Goal: Information Seeking & Learning: Learn about a topic

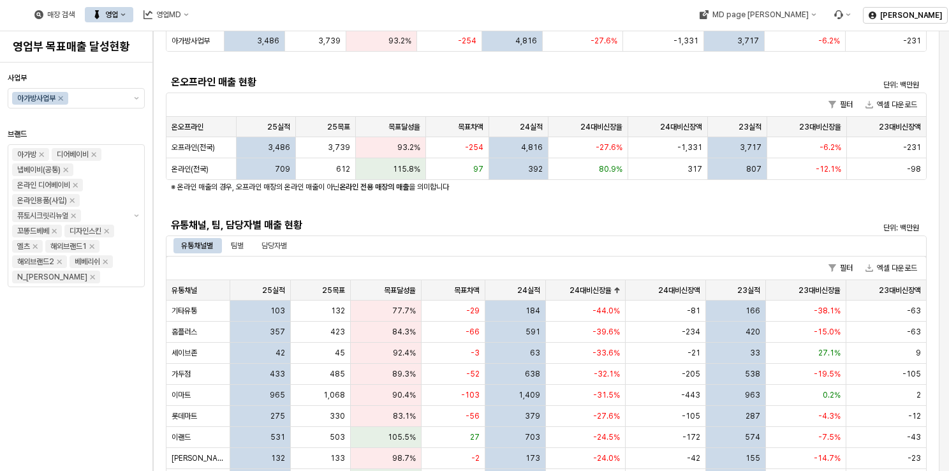
scroll to position [64, 0]
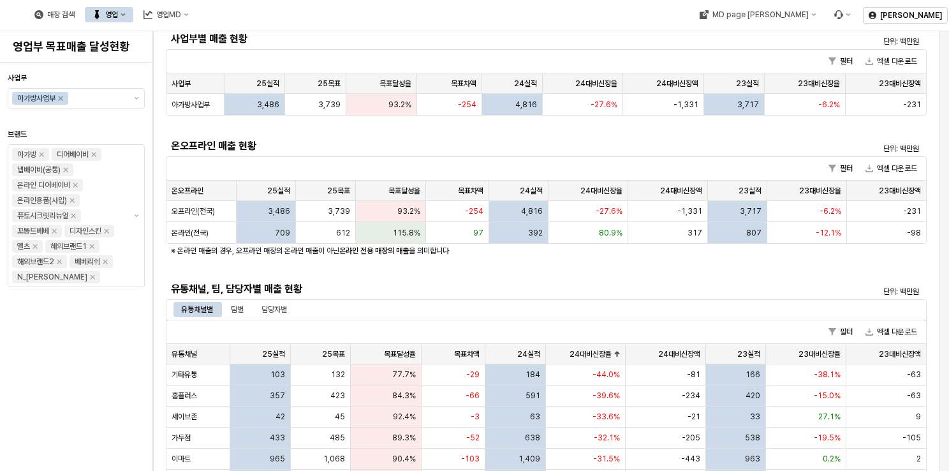
click at [606, 26] on div "매장 검색 영업 영업MD" at bounding box center [359, 14] width 718 height 27
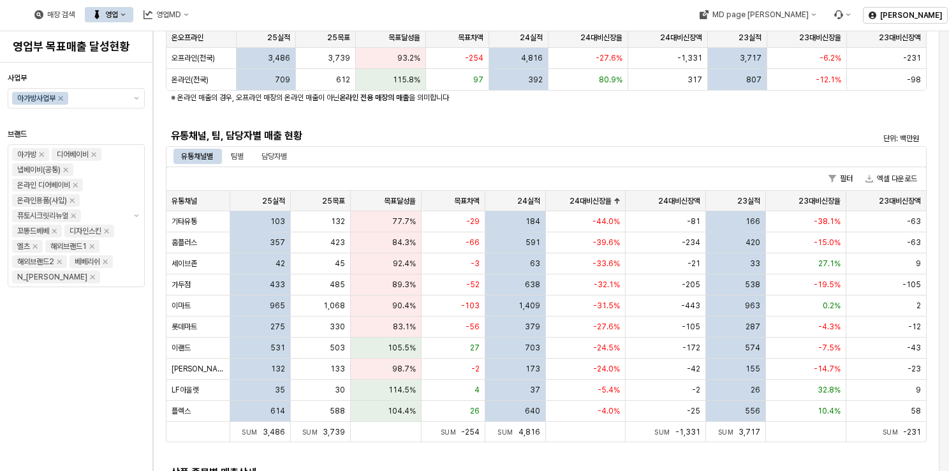
scroll to position [255, 0]
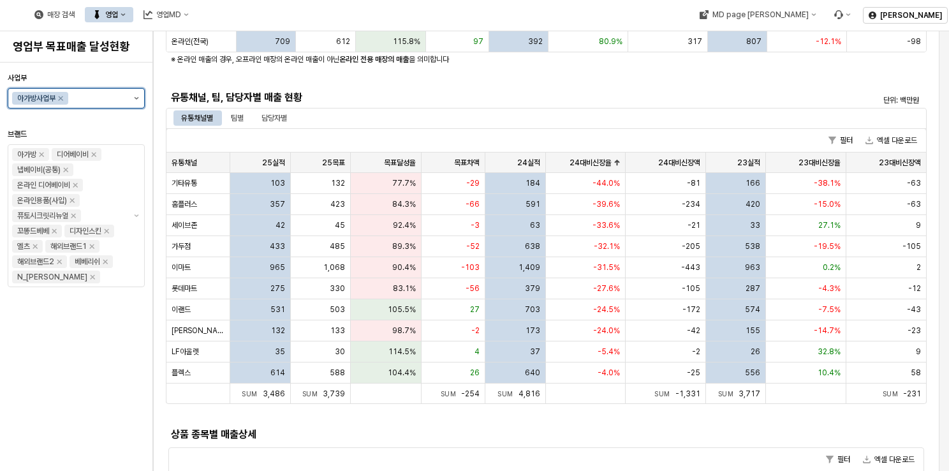
click at [136, 99] on button "제안 사항 표시" at bounding box center [136, 98] width 15 height 19
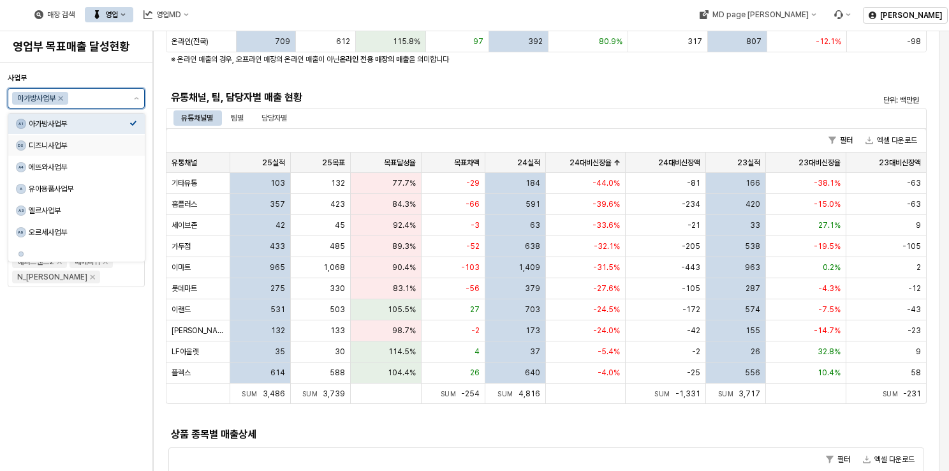
click at [56, 147] on div "디즈니사업부" at bounding box center [79, 145] width 101 height 10
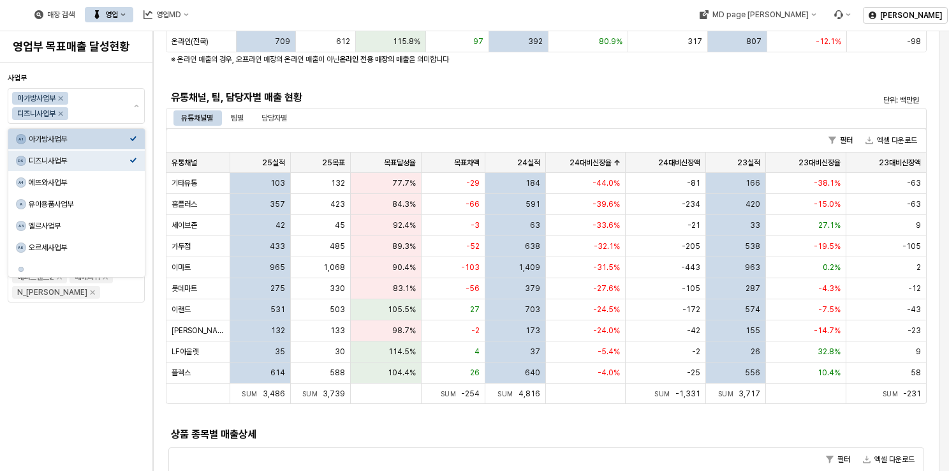
click at [571, 86] on div "사업부별 매출 현황 단위: 백만원 필터 엑셀 다운로드 사업부 사업부 25실적 25실적 25목표 25목표 목표달성율 목표달성율 목표차액 목표차액…" at bounding box center [546, 181] width 761 height 689
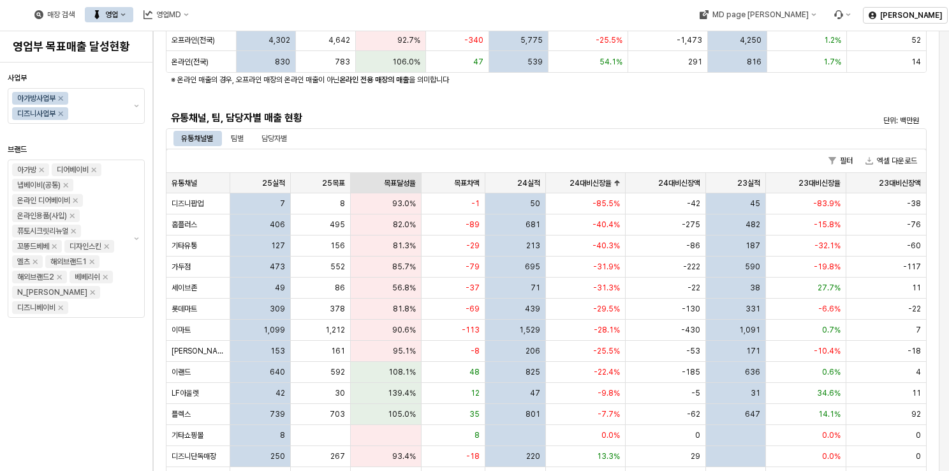
click at [383, 188] on div "목표달성율 목표달성율" at bounding box center [386, 183] width 71 height 20
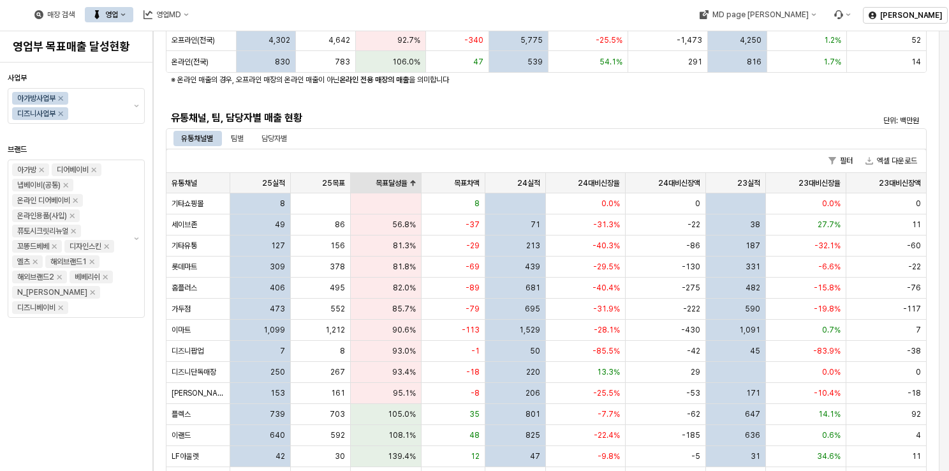
click at [383, 188] on div "목표달성율 목표달성율" at bounding box center [386, 183] width 71 height 20
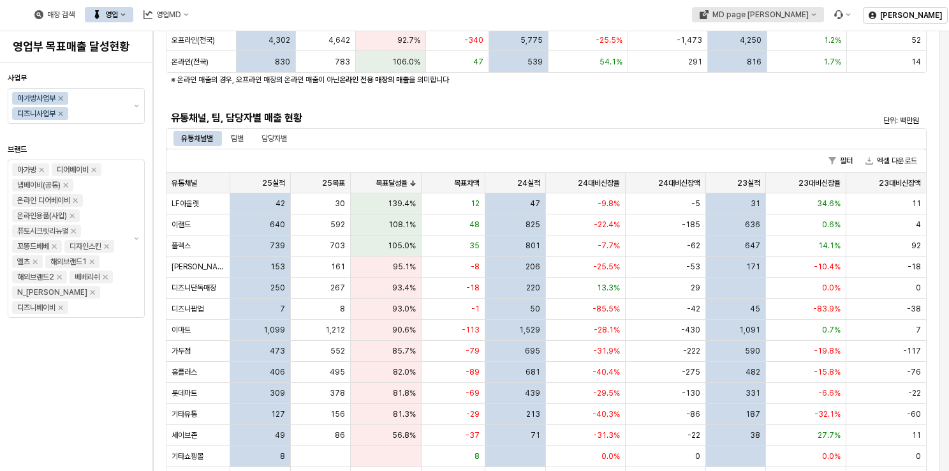
click at [805, 17] on div "MD page [PERSON_NAME]" at bounding box center [760, 14] width 96 height 9
click at [808, 60] on div "아가방" at bounding box center [821, 60] width 78 height 10
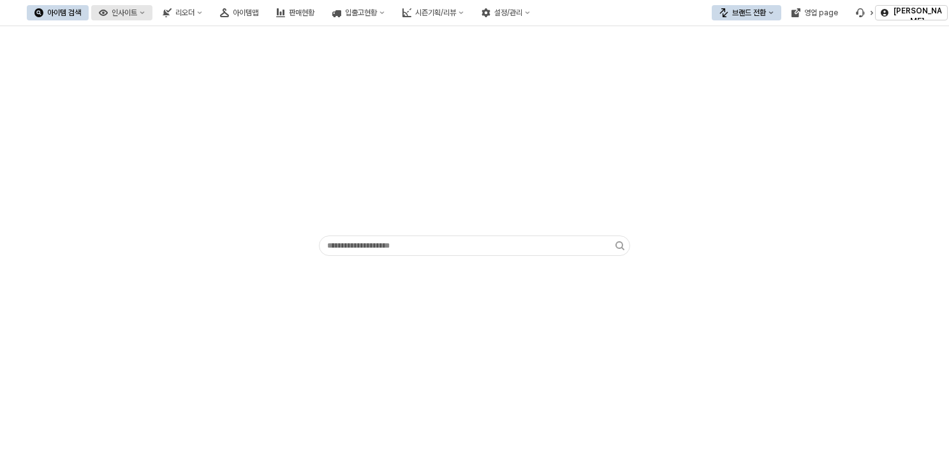
click at [152, 18] on button "인사이트" at bounding box center [121, 12] width 61 height 15
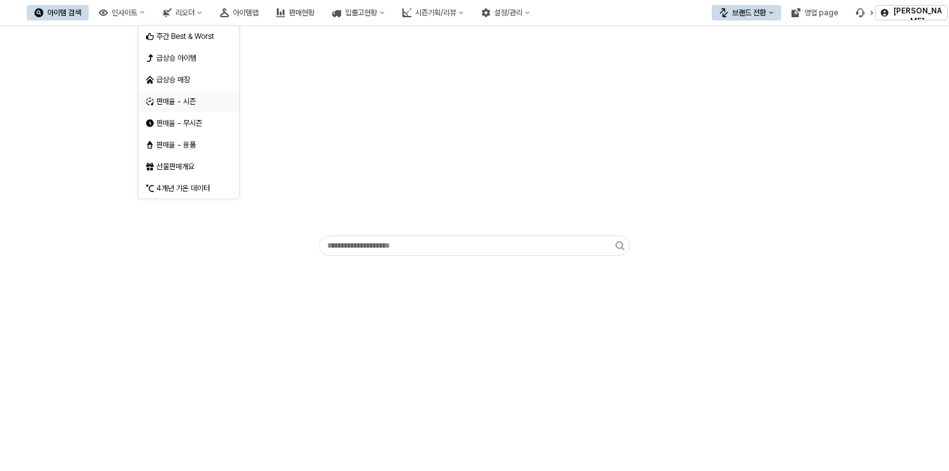
click at [191, 99] on div "판매율 - 시즌" at bounding box center [190, 101] width 68 height 10
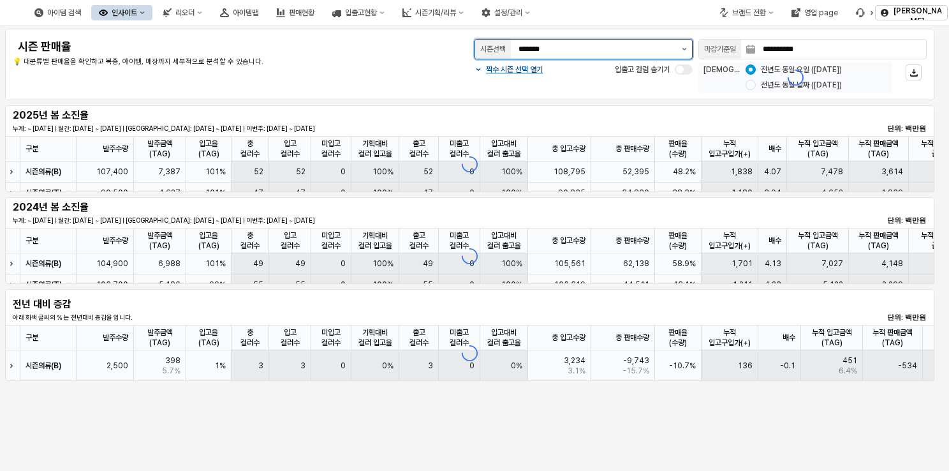
click at [684, 48] on icon "제안 사항 표시" at bounding box center [684, 49] width 5 height 3
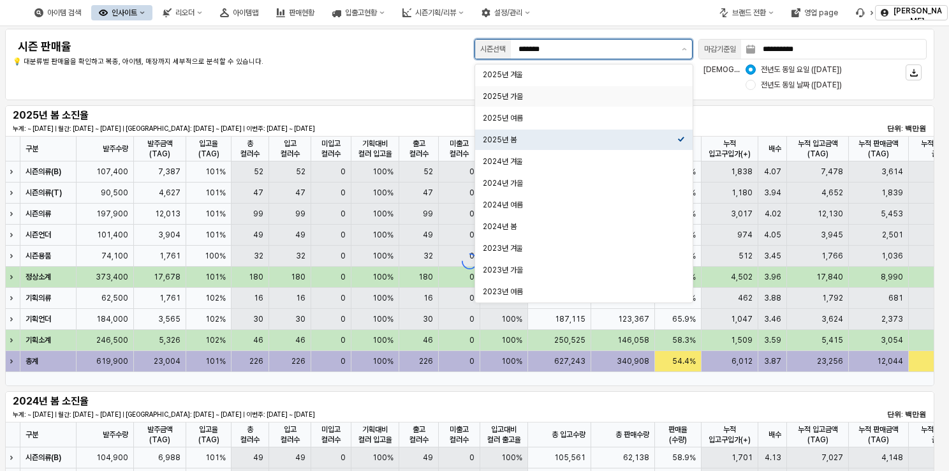
click at [540, 96] on div "2025년 가을" at bounding box center [580, 96] width 195 height 10
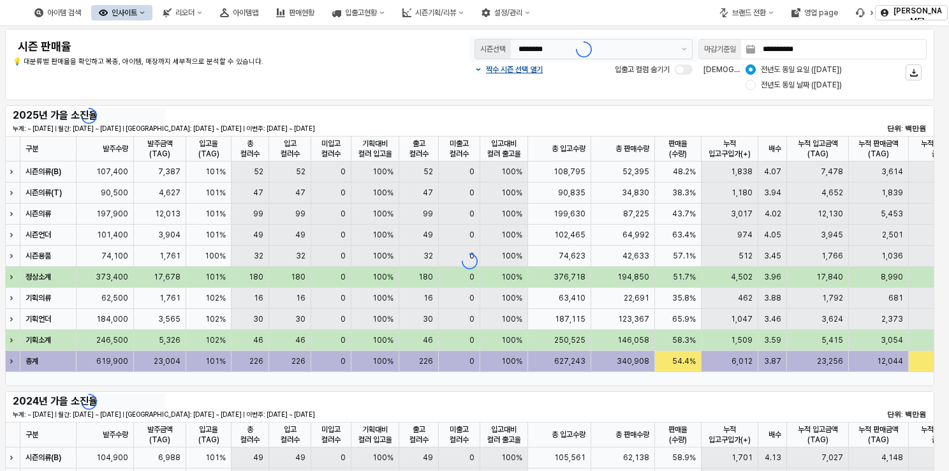
drag, startPoint x: 403, startPoint y: 379, endPoint x: 508, endPoint y: 377, distance: 104.6
click at [508, 377] on div "App Frame" at bounding box center [469, 261] width 929 height 250
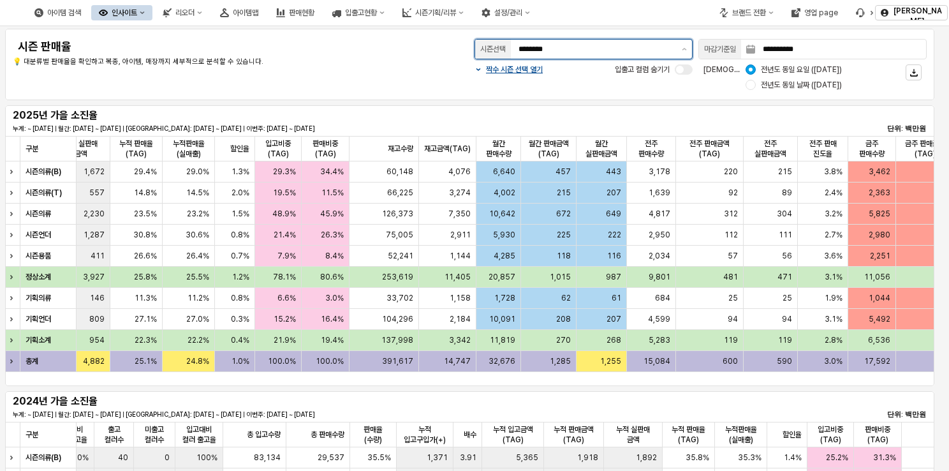
click at [663, 48] on input "********" at bounding box center [596, 49] width 156 height 13
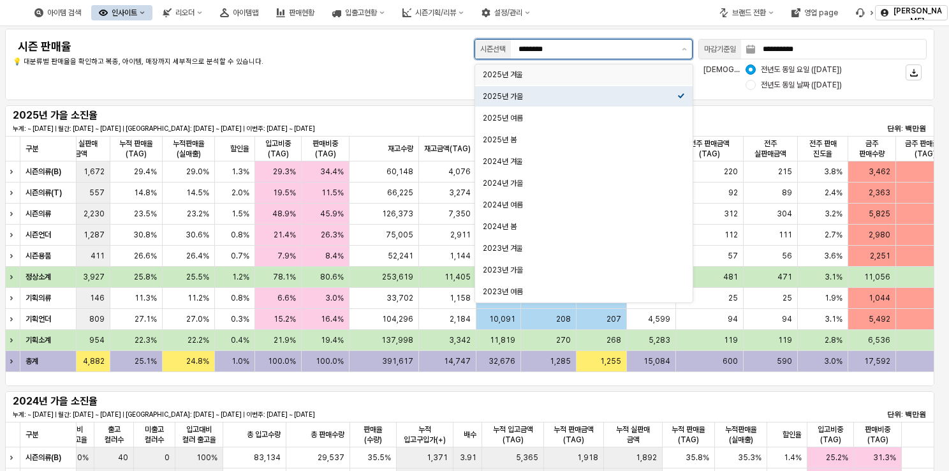
click at [613, 78] on div "2025년 겨울" at bounding box center [580, 75] width 195 height 10
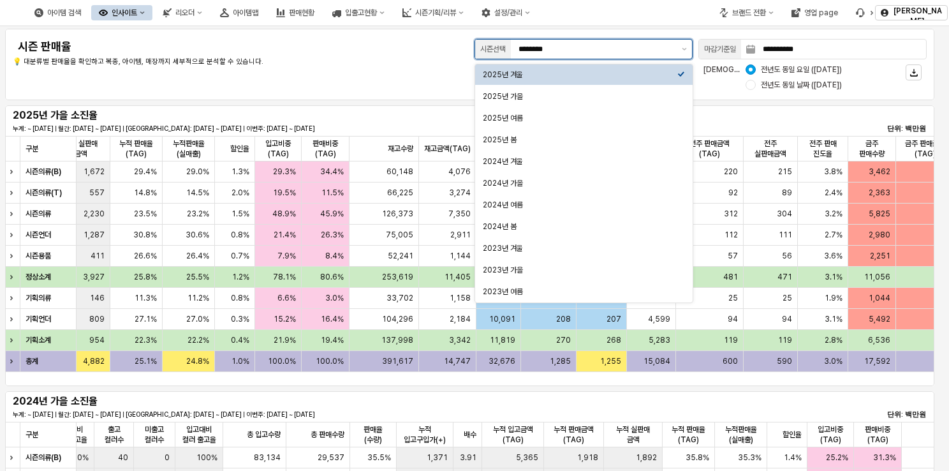
type input "********"
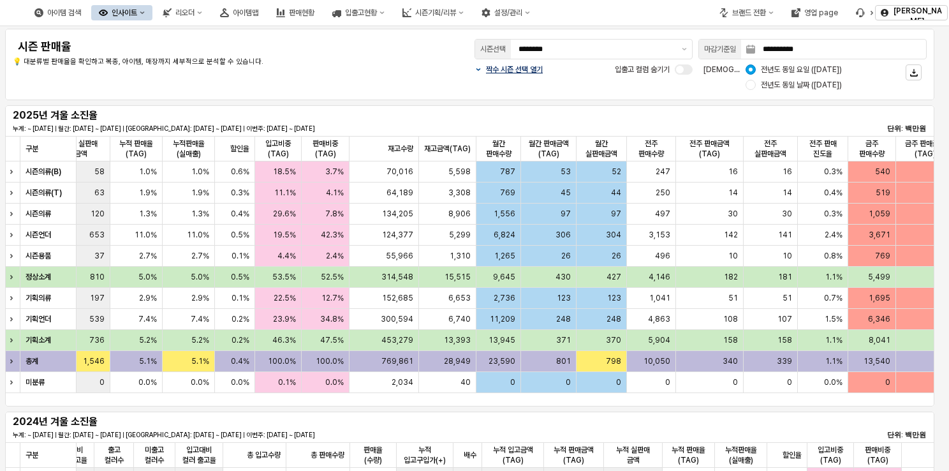
click at [478, 65] on div "짝수 시즌 선택 열기" at bounding box center [508, 69] width 68 height 10
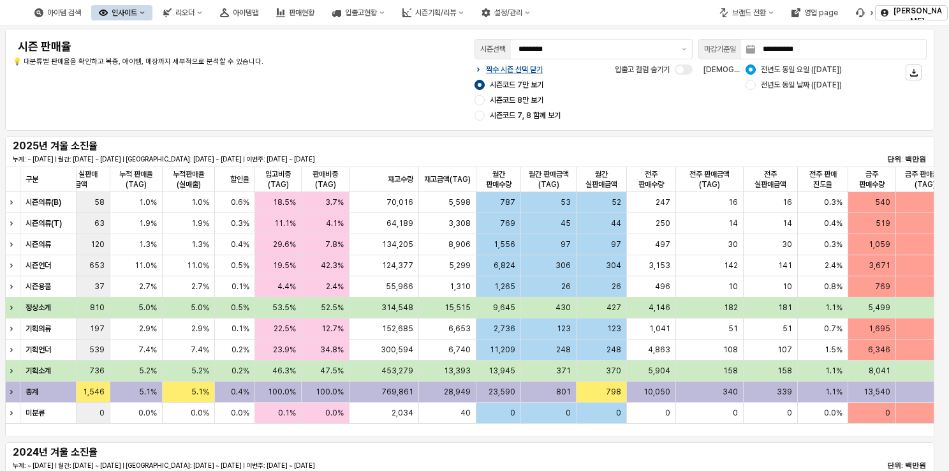
click at [137, 13] on div "인사이트" at bounding box center [125, 12] width 26 height 9
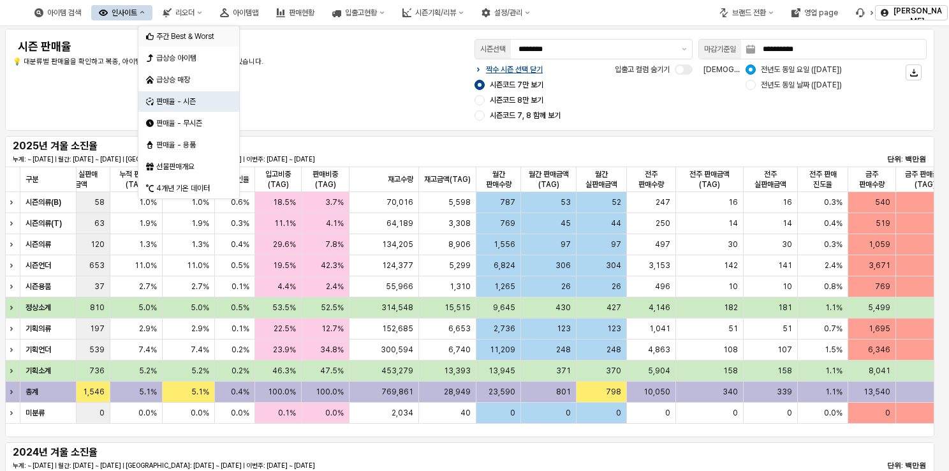
click at [204, 32] on div "주간 Best & Worst" at bounding box center [190, 36] width 68 height 10
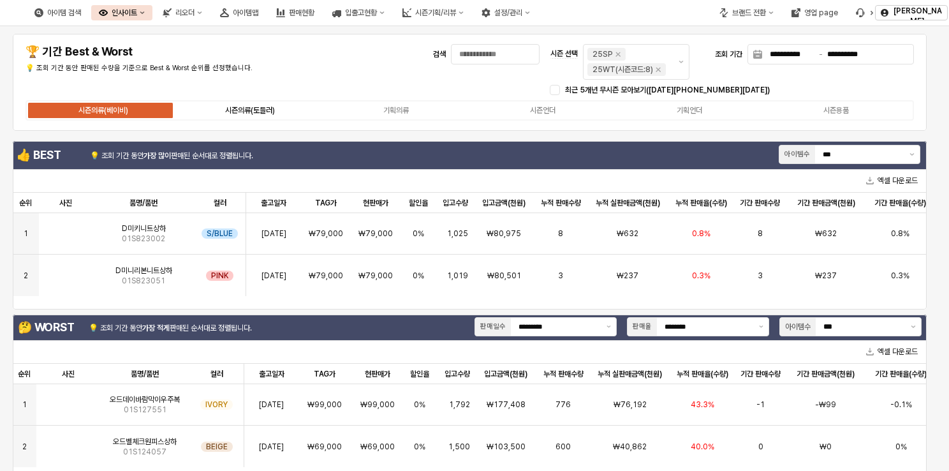
click at [256, 106] on div "시즌의류(토들러)" at bounding box center [250, 110] width 50 height 9
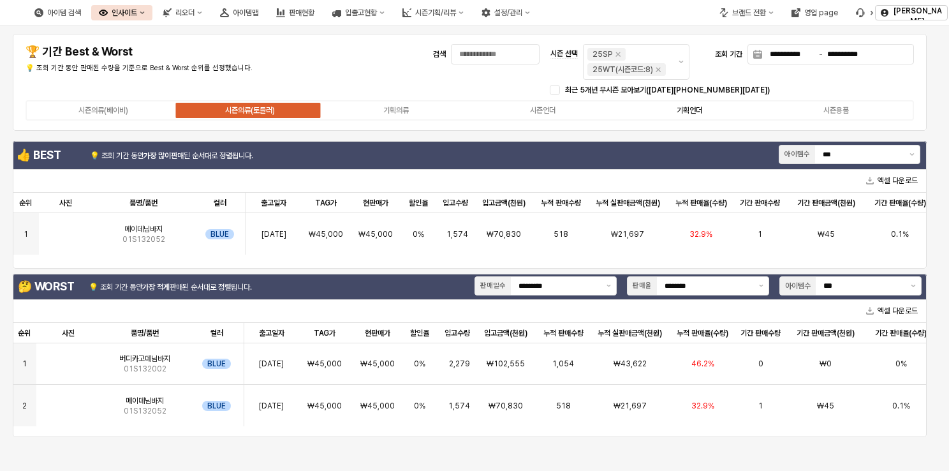
click at [713, 106] on label "기획언더" at bounding box center [689, 110] width 147 height 11
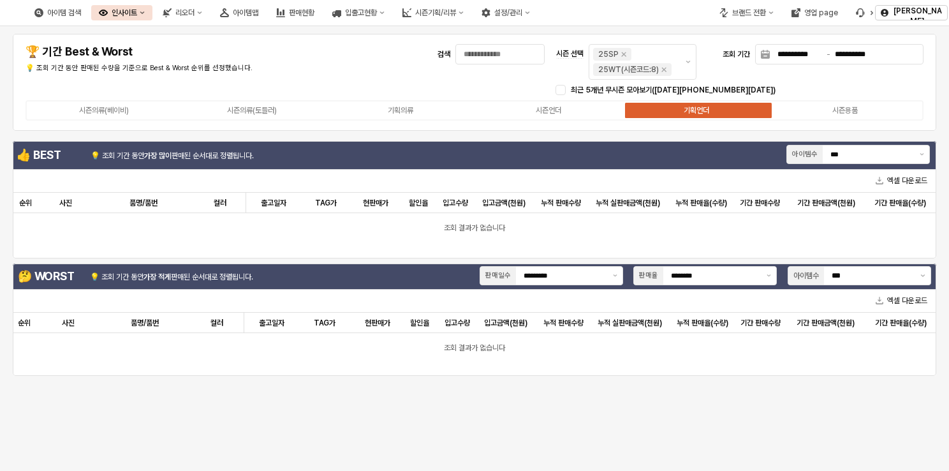
click at [605, 117] on div "시즌의류(베이비) 시즌의류(토들러) 기획의류 시즌언더 기획언더 시즌용품" at bounding box center [475, 110] width 898 height 20
drag, startPoint x: 605, startPoint y: 109, endPoint x: 582, endPoint y: 111, distance: 23.0
click at [601, 109] on label "시즌언더" at bounding box center [548, 110] width 148 height 11
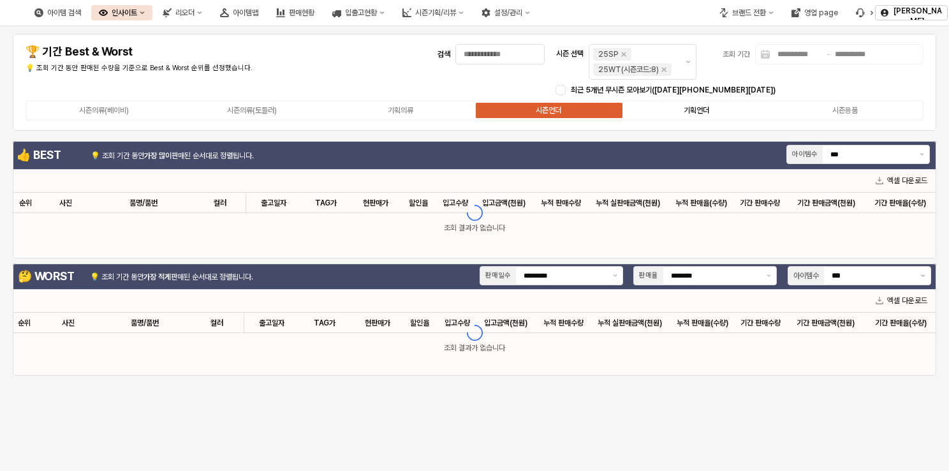
click at [686, 110] on div "기획언더" at bounding box center [697, 110] width 26 height 9
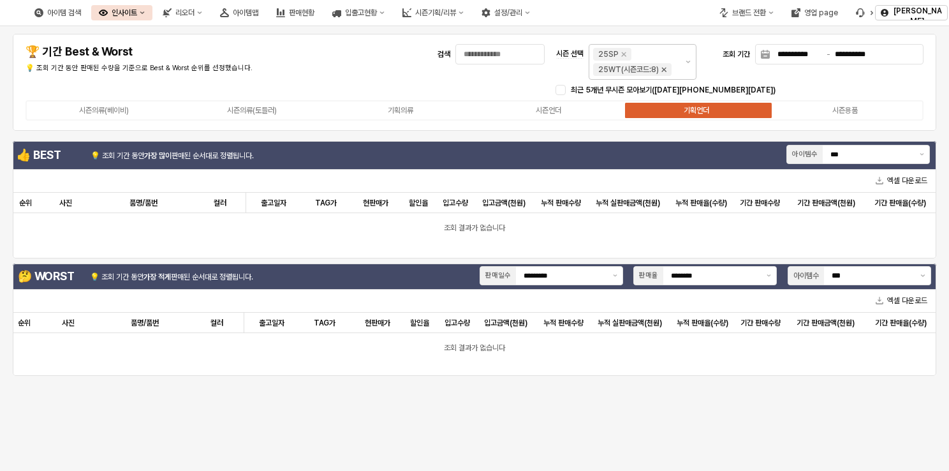
click at [666, 70] on icon "Remove 25WT(시즌코드:8)" at bounding box center [664, 69] width 10 height 10
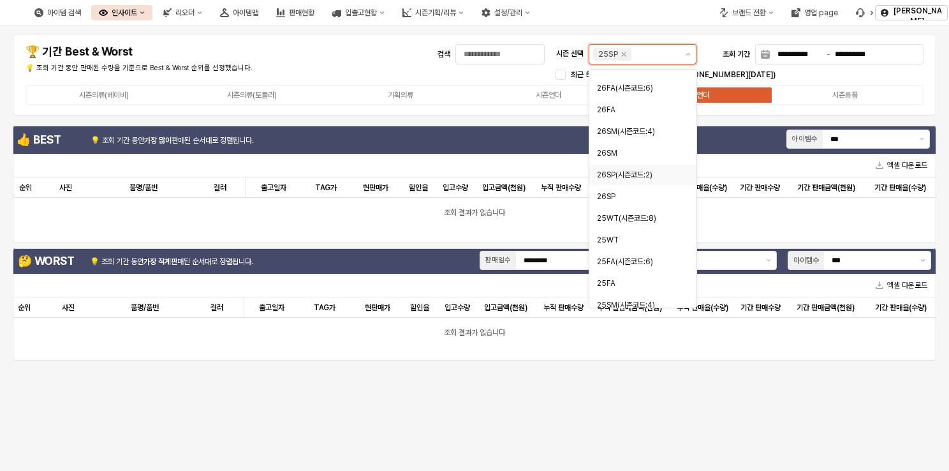
scroll to position [64, 0]
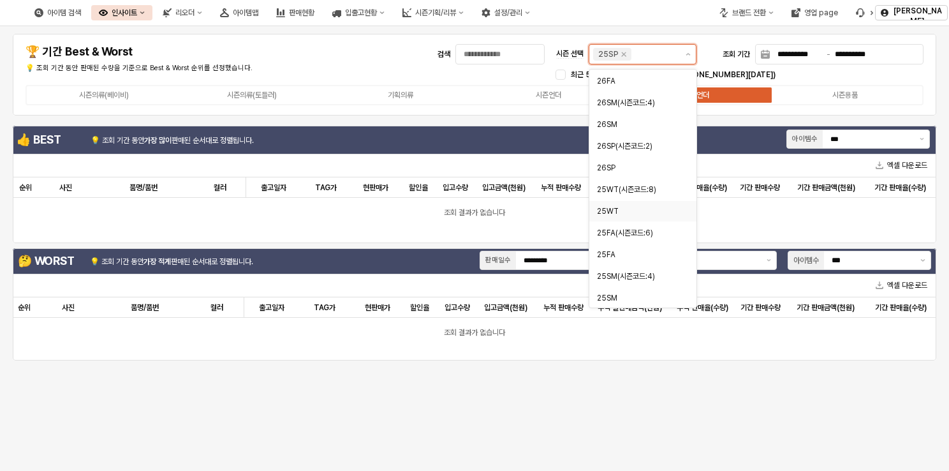
click at [630, 216] on div "25WT" at bounding box center [639, 211] width 84 height 13
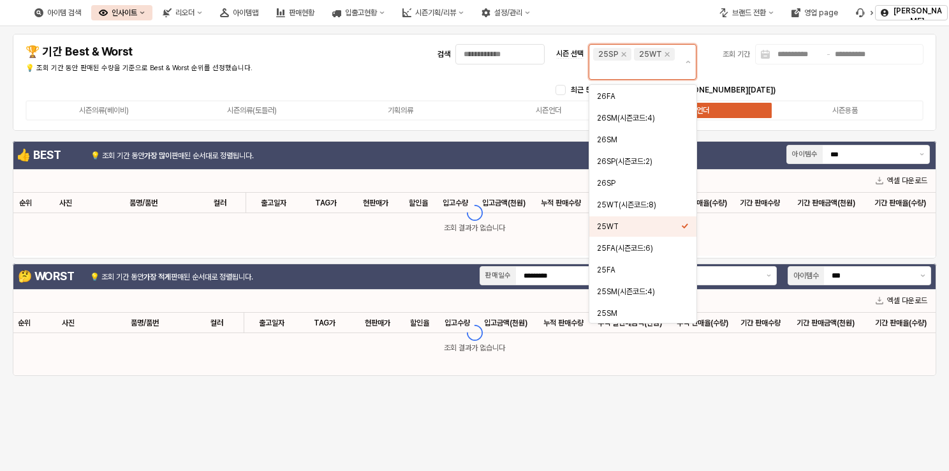
scroll to position [43, 0]
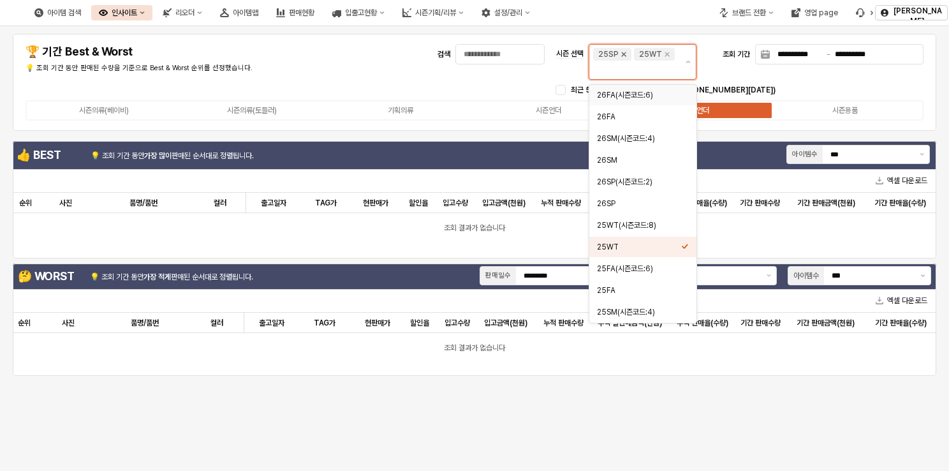
click at [622, 57] on icon "Remove 25SP" at bounding box center [624, 54] width 10 height 10
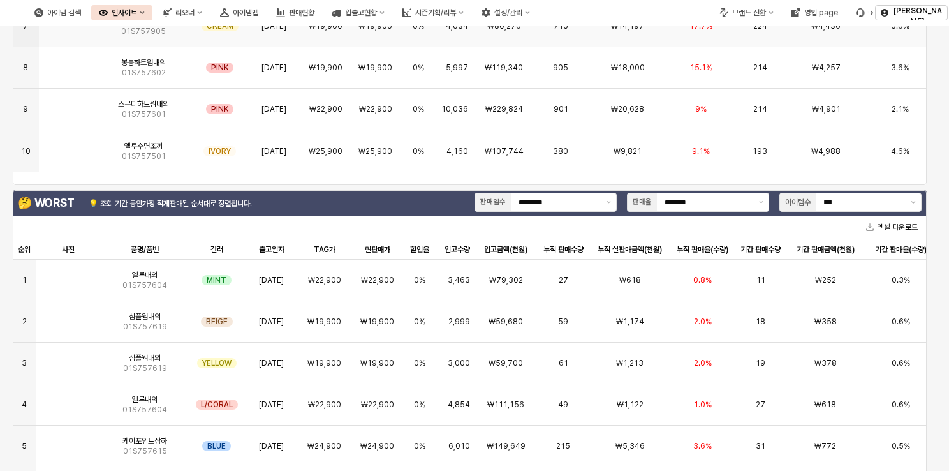
scroll to position [0, 0]
